Goal: Register for event/course

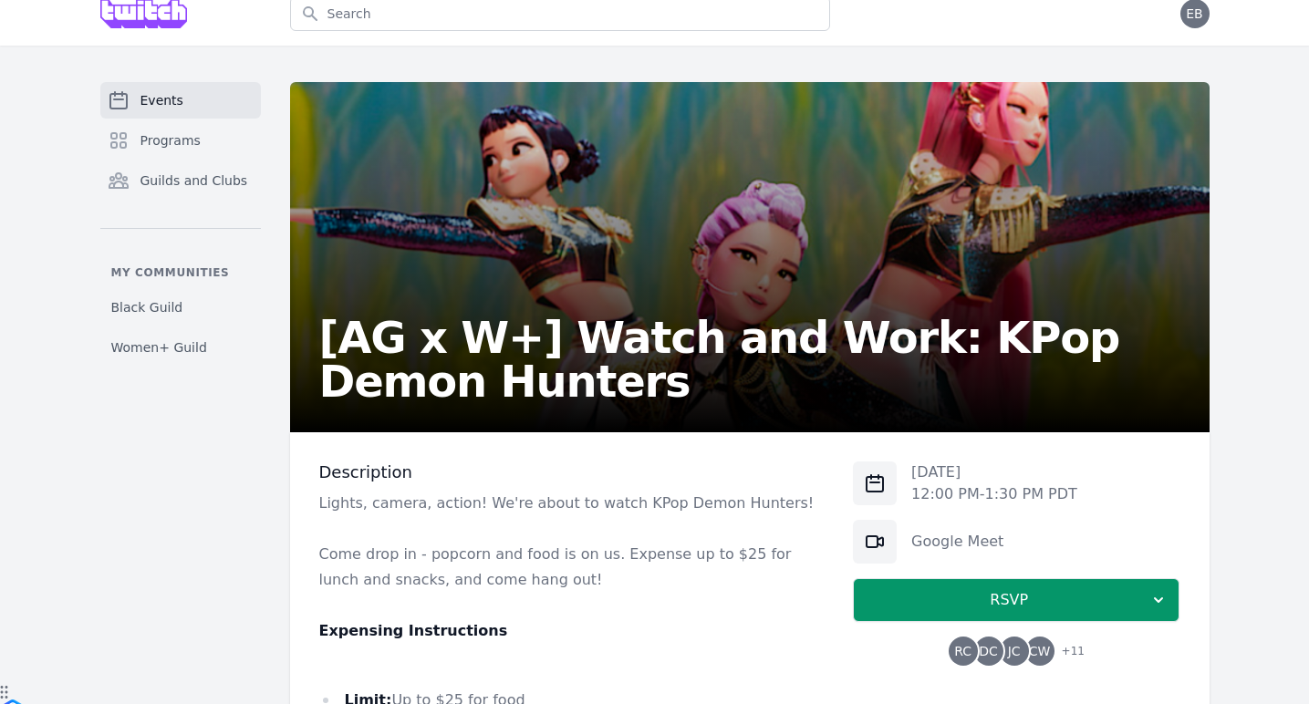
scroll to position [15, 0]
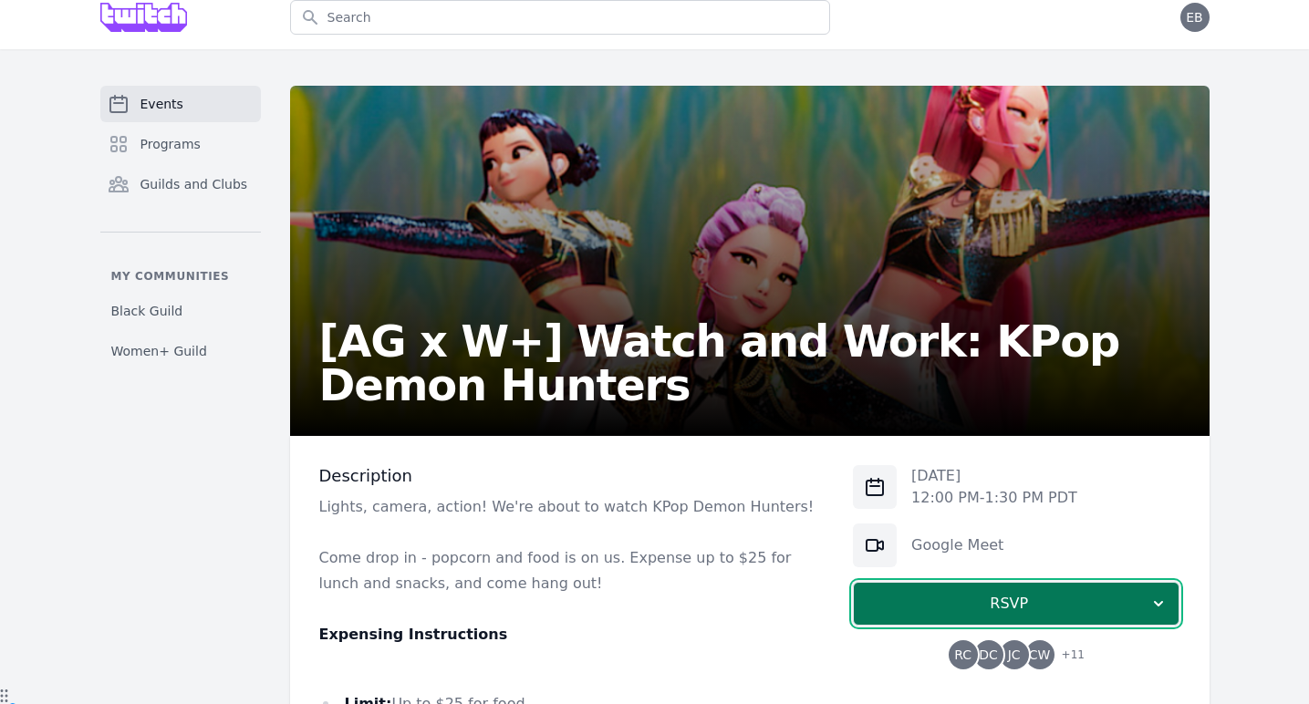
click at [1164, 600] on icon "button" at bounding box center [1158, 604] width 18 height 18
click at [1162, 602] on icon "button" at bounding box center [1158, 603] width 9 height 5
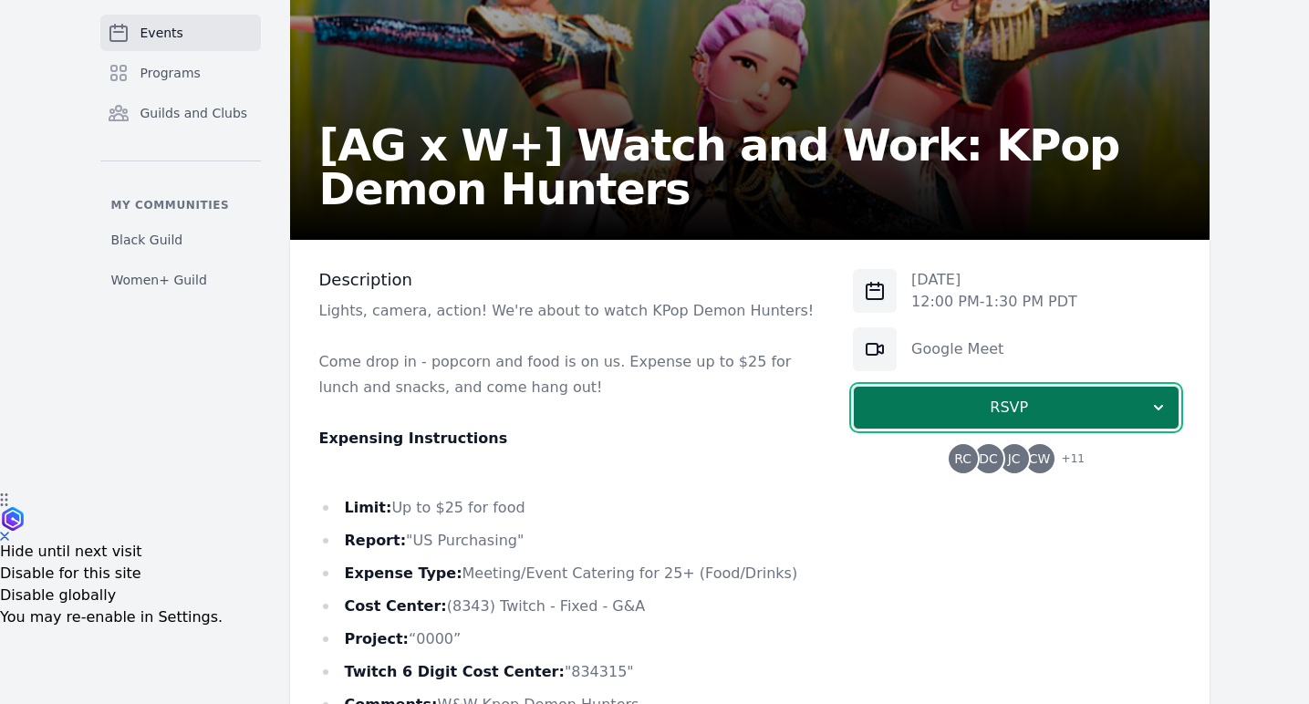
scroll to position [212, 0]
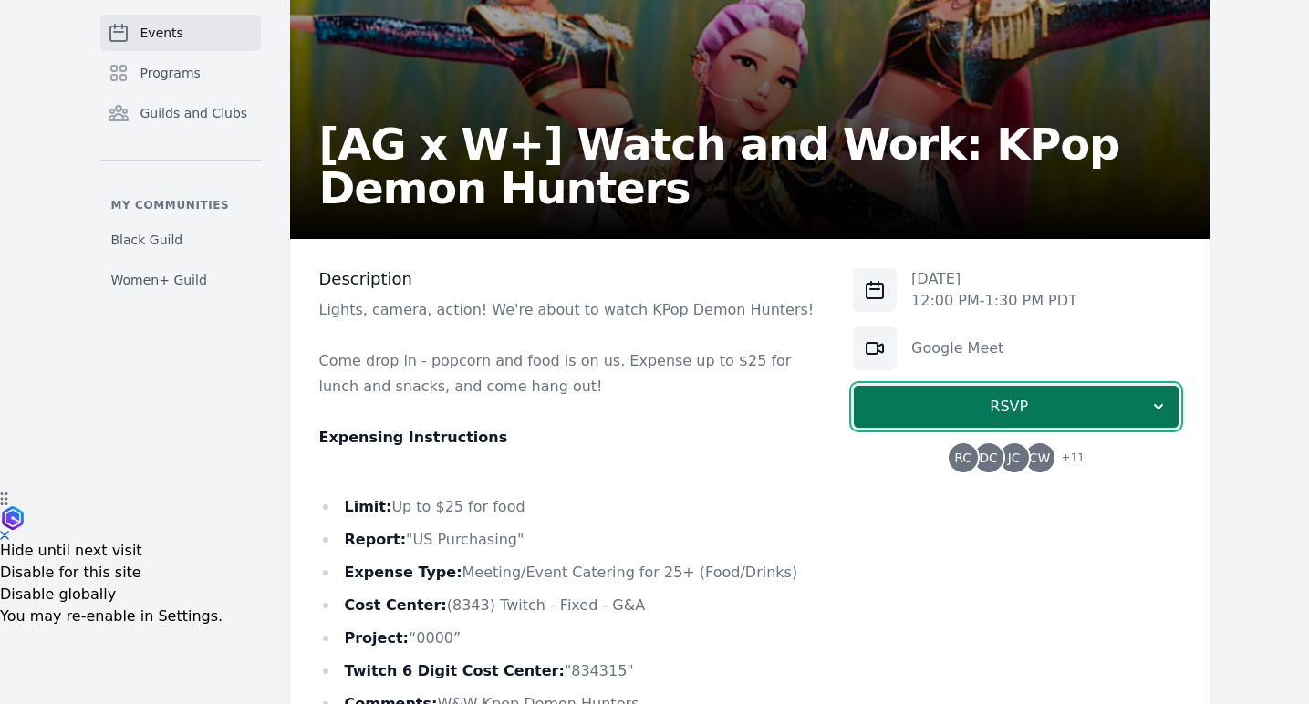
click at [1088, 411] on span "RSVP" at bounding box center [1008, 407] width 281 height 22
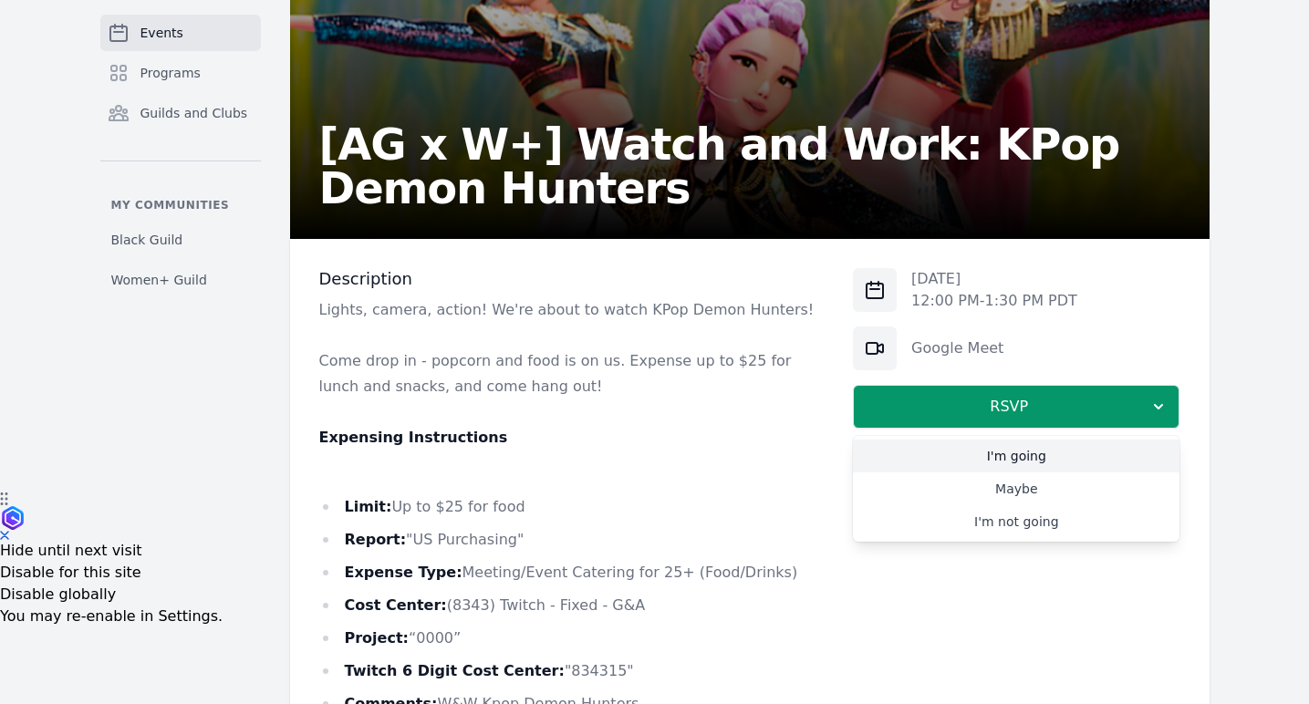
click at [1027, 459] on link "I'm going" at bounding box center [1016, 456] width 327 height 33
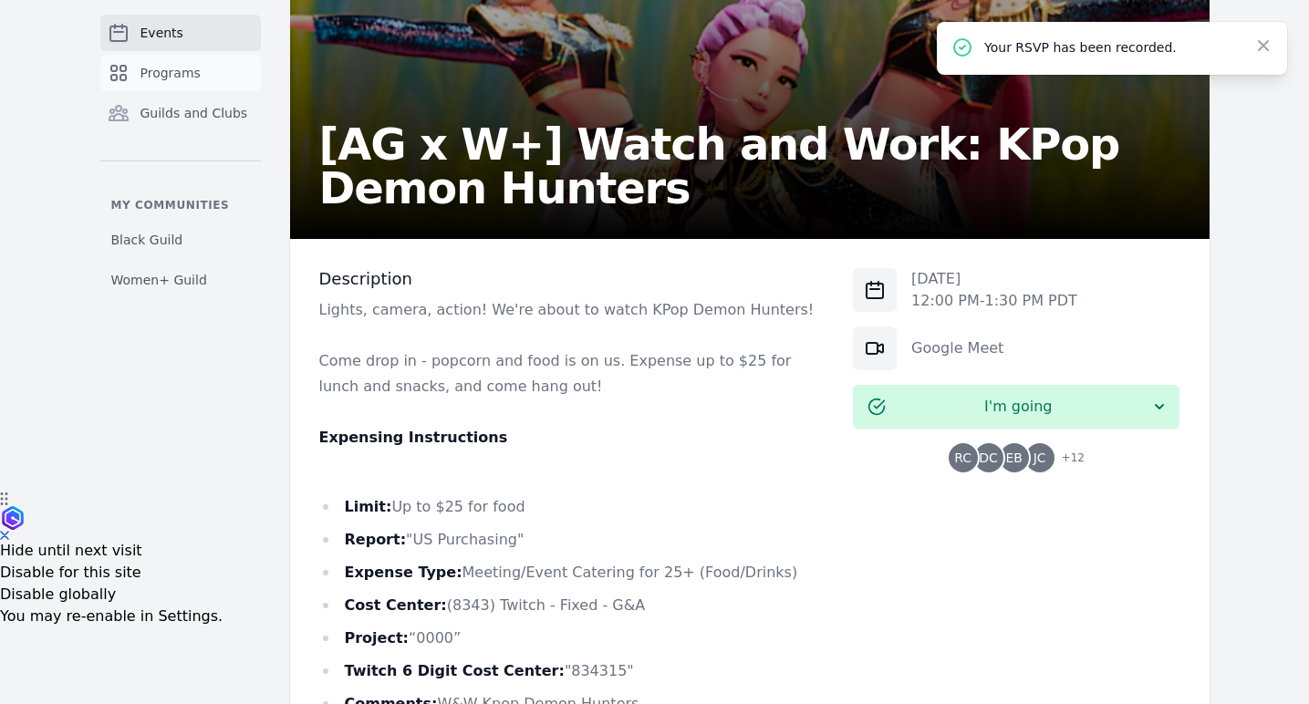
click at [193, 74] on span "Programs" at bounding box center [170, 73] width 60 height 18
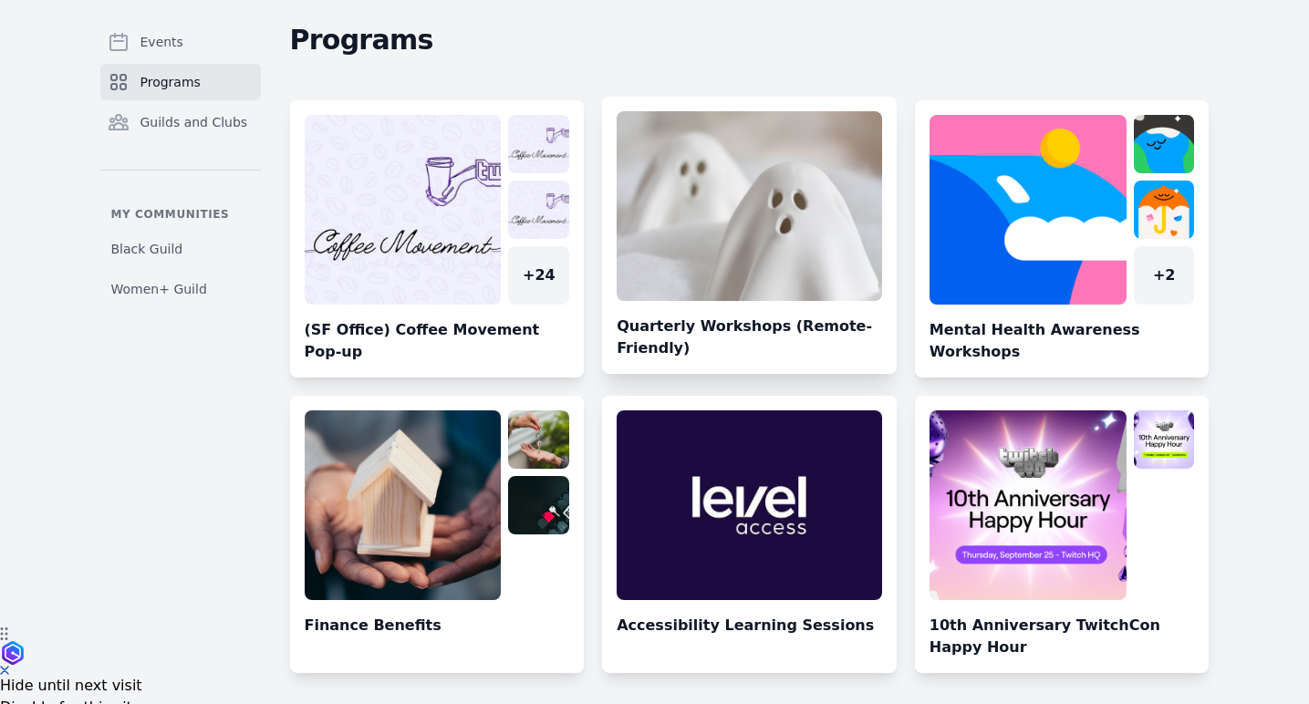
scroll to position [89, 0]
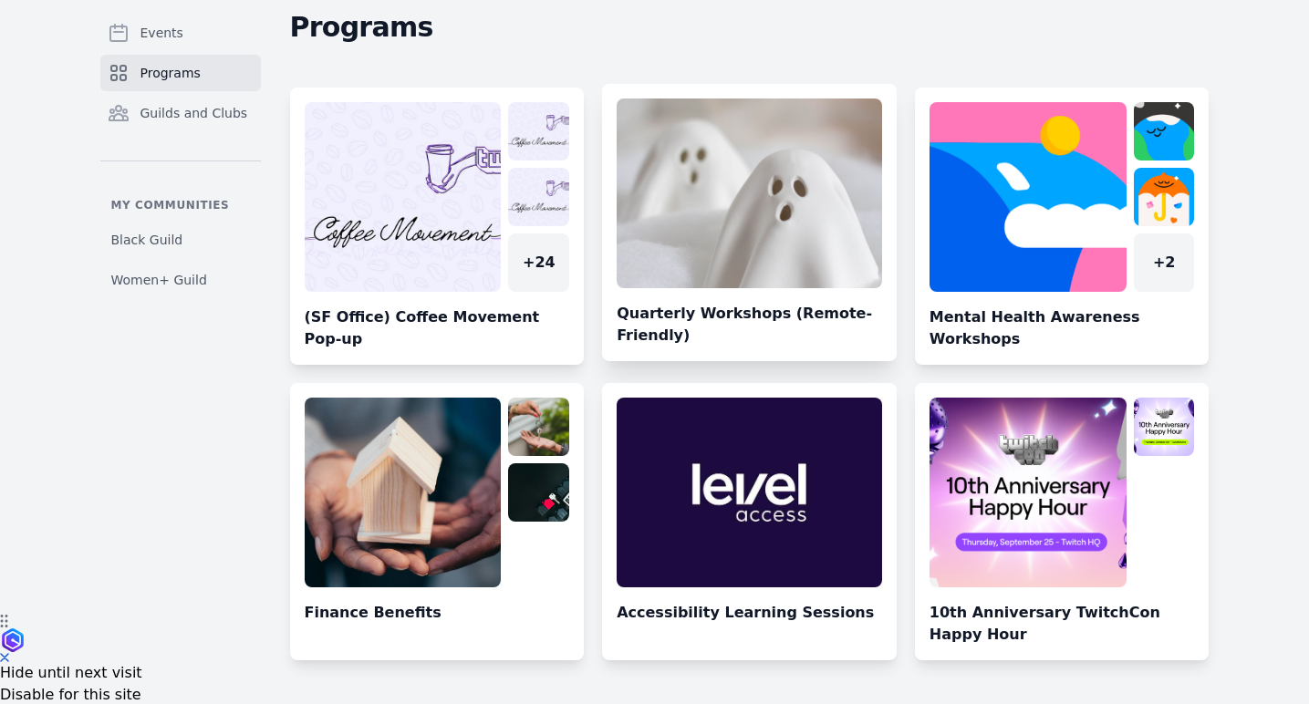
click at [741, 255] on link at bounding box center [749, 230] width 295 height 263
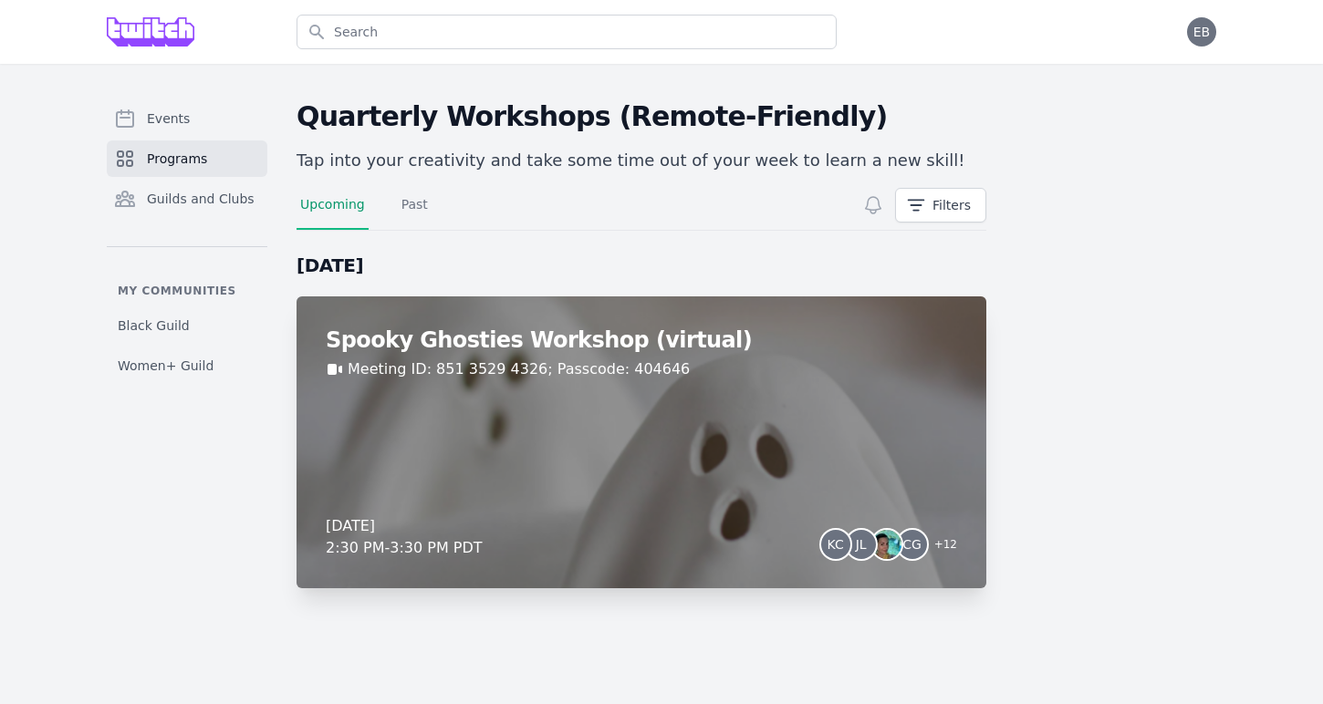
click at [493, 432] on div "Spooky Ghosties Workshop (virtual) Meeting ID: 851 3529 4326; Passcode: 404646 …" at bounding box center [641, 442] width 690 height 292
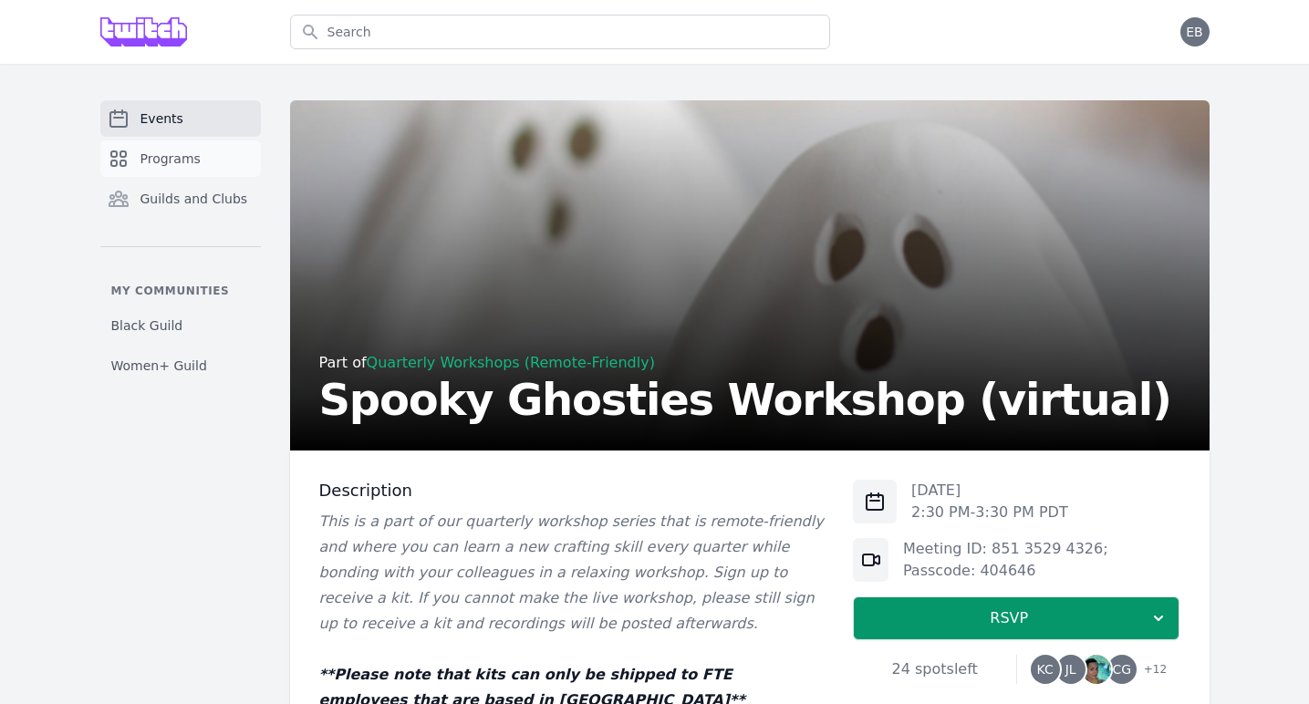
click at [187, 157] on span "Programs" at bounding box center [170, 159] width 60 height 18
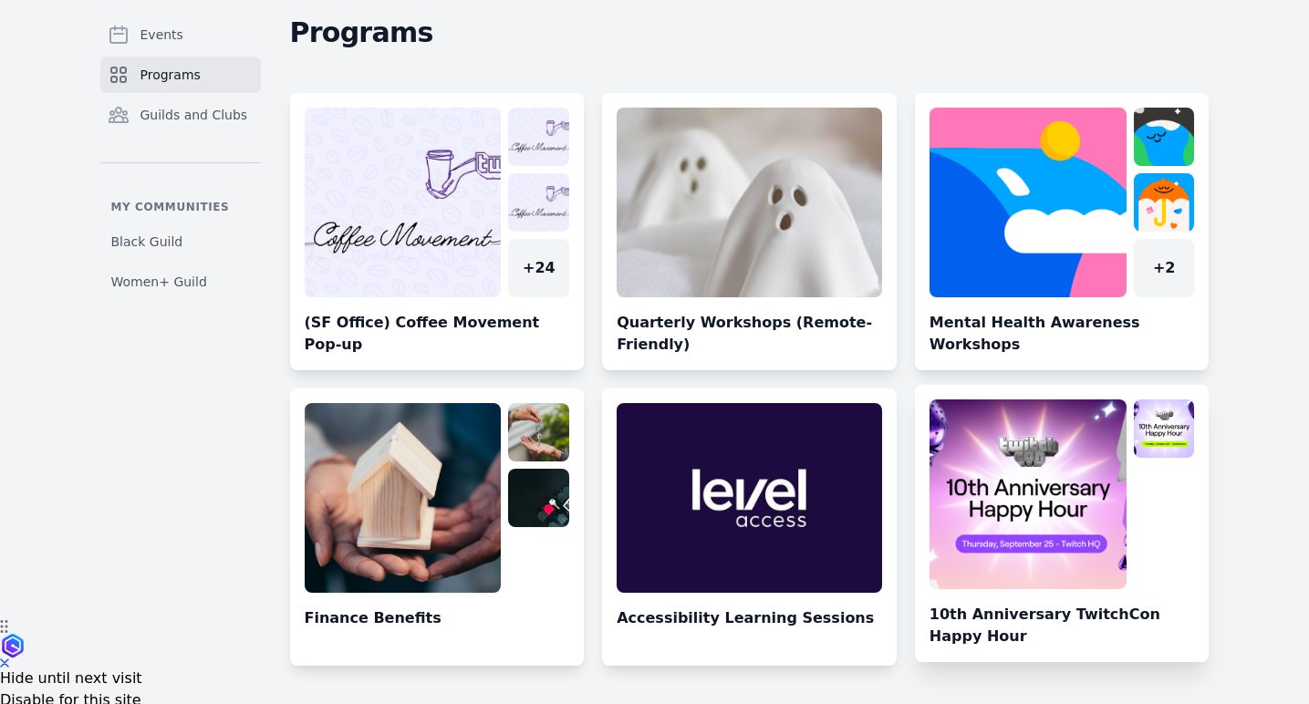
scroll to position [89, 0]
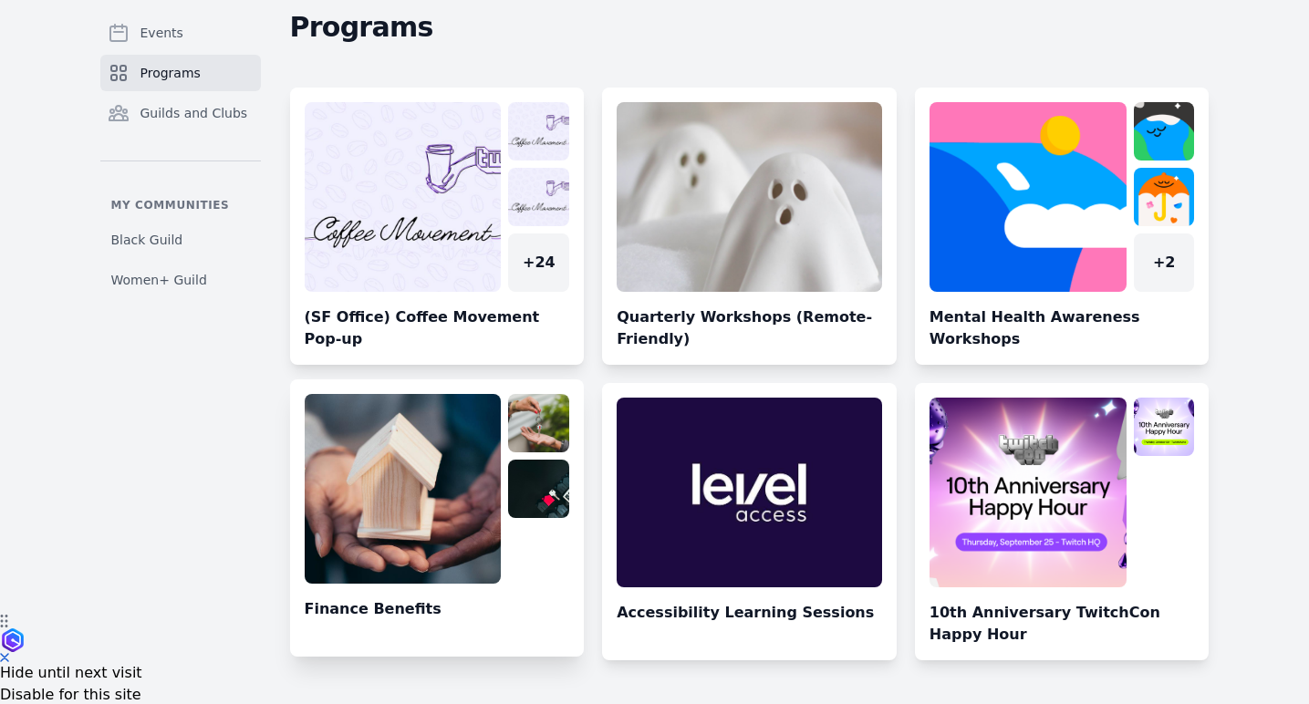
click at [447, 537] on link at bounding box center [437, 525] width 295 height 263
